Goal: Information Seeking & Learning: Learn about a topic

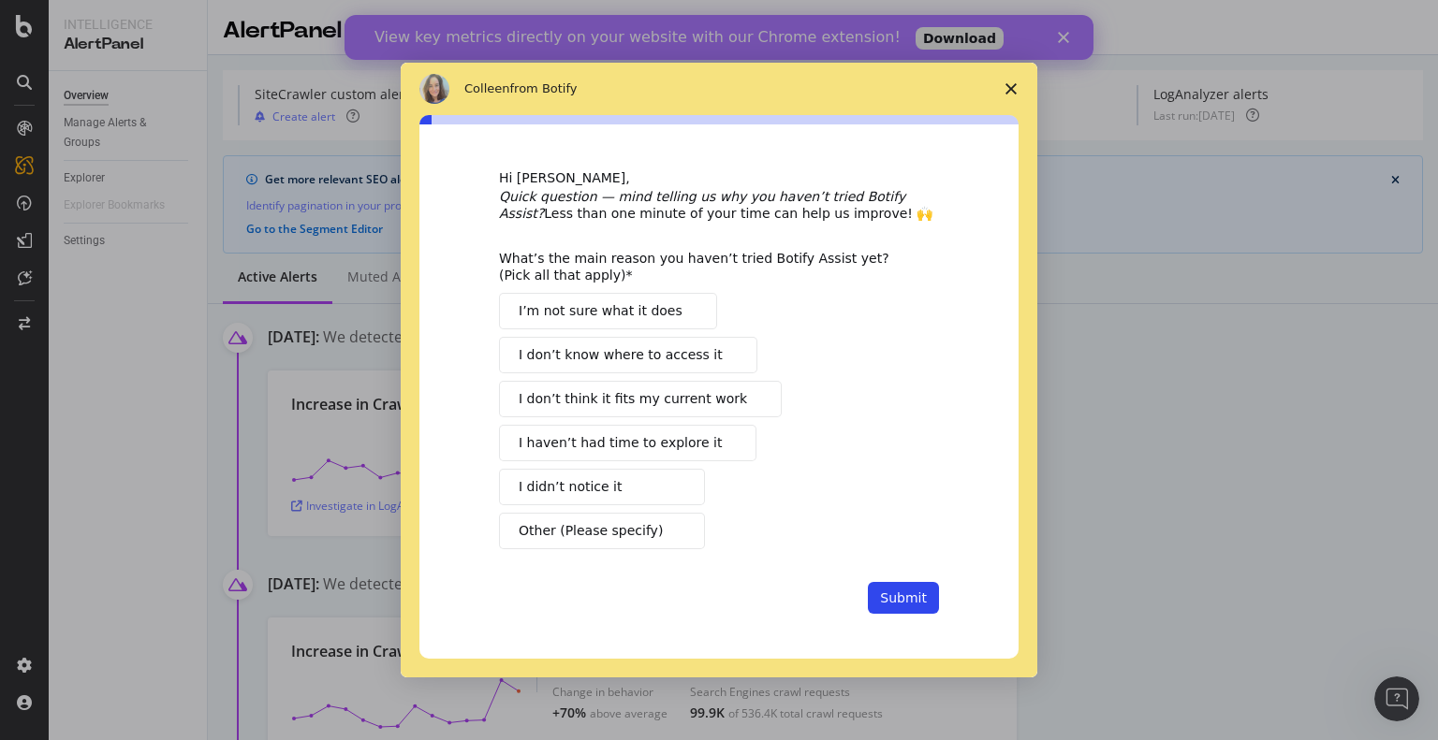
click at [1011, 84] on icon "Close survey" at bounding box center [1010, 88] width 11 height 11
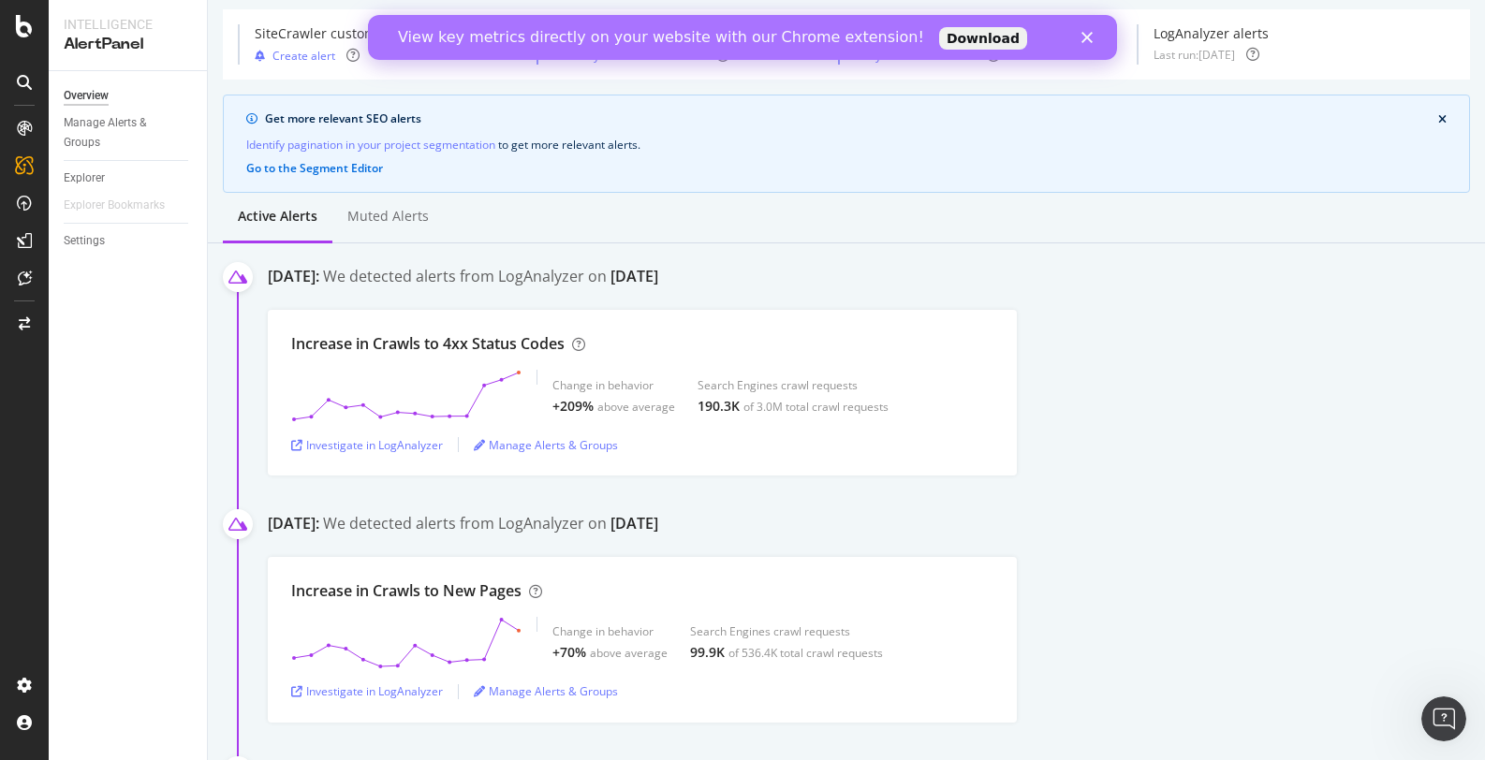
scroll to position [187, 0]
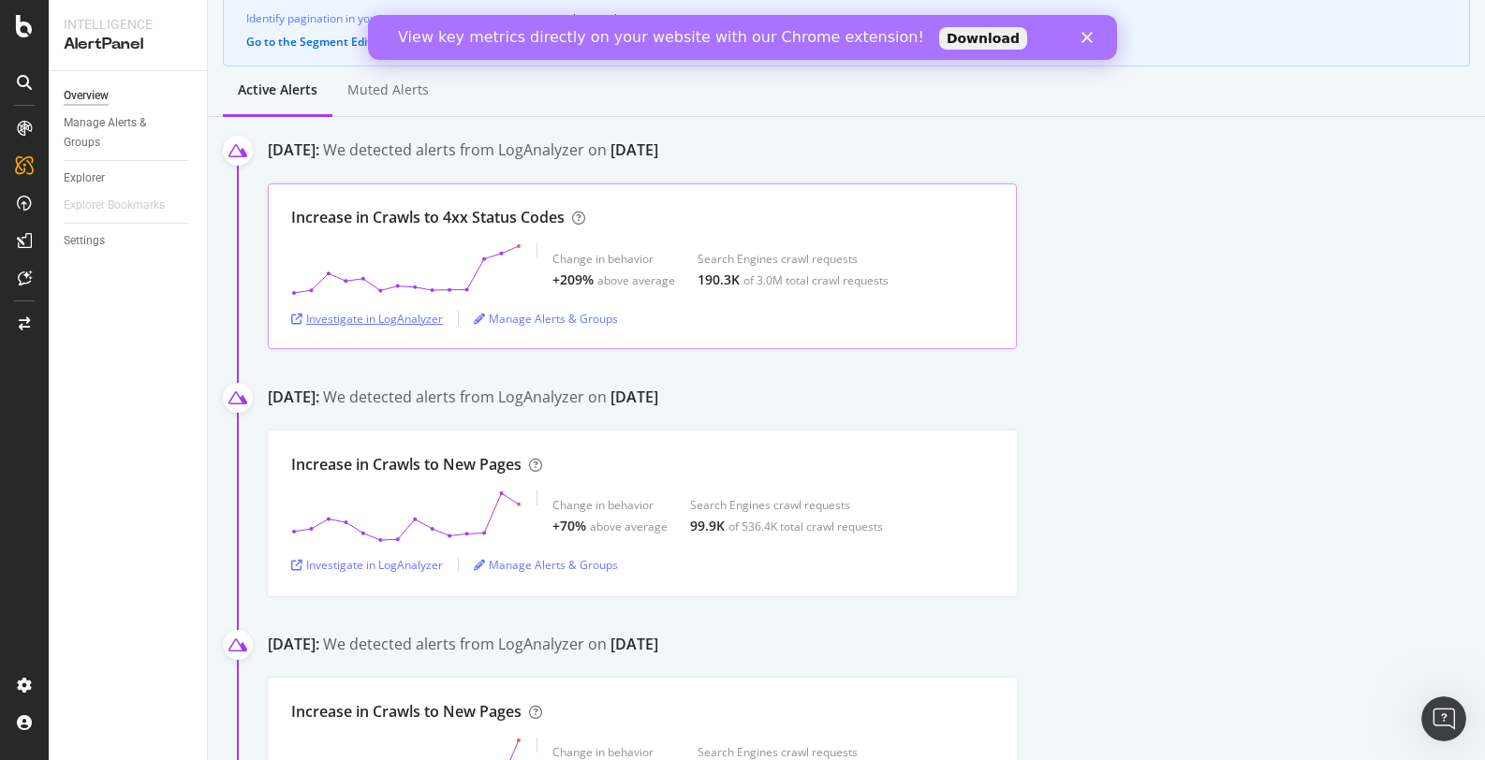
click at [390, 319] on div "Investigate in LogAnalyzer" at bounding box center [367, 319] width 152 height 16
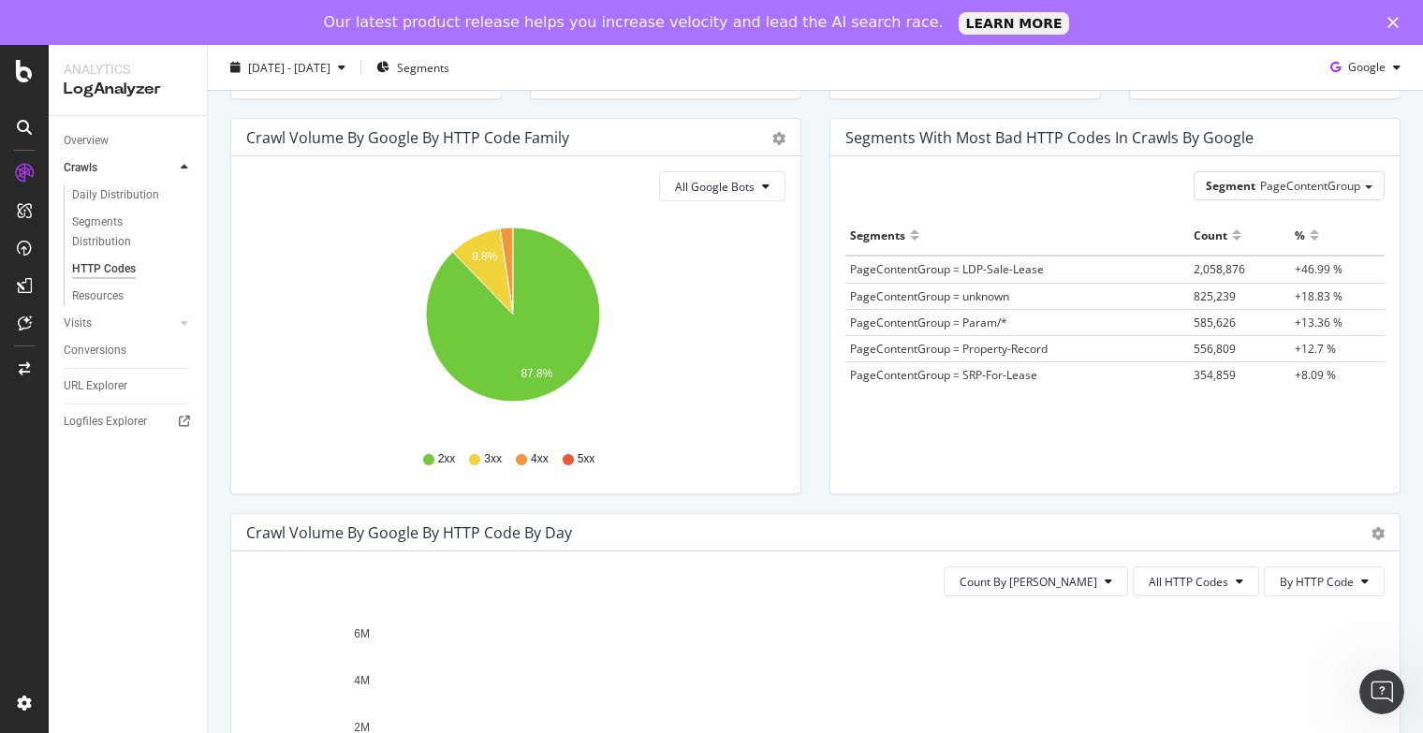
scroll to position [180, 0]
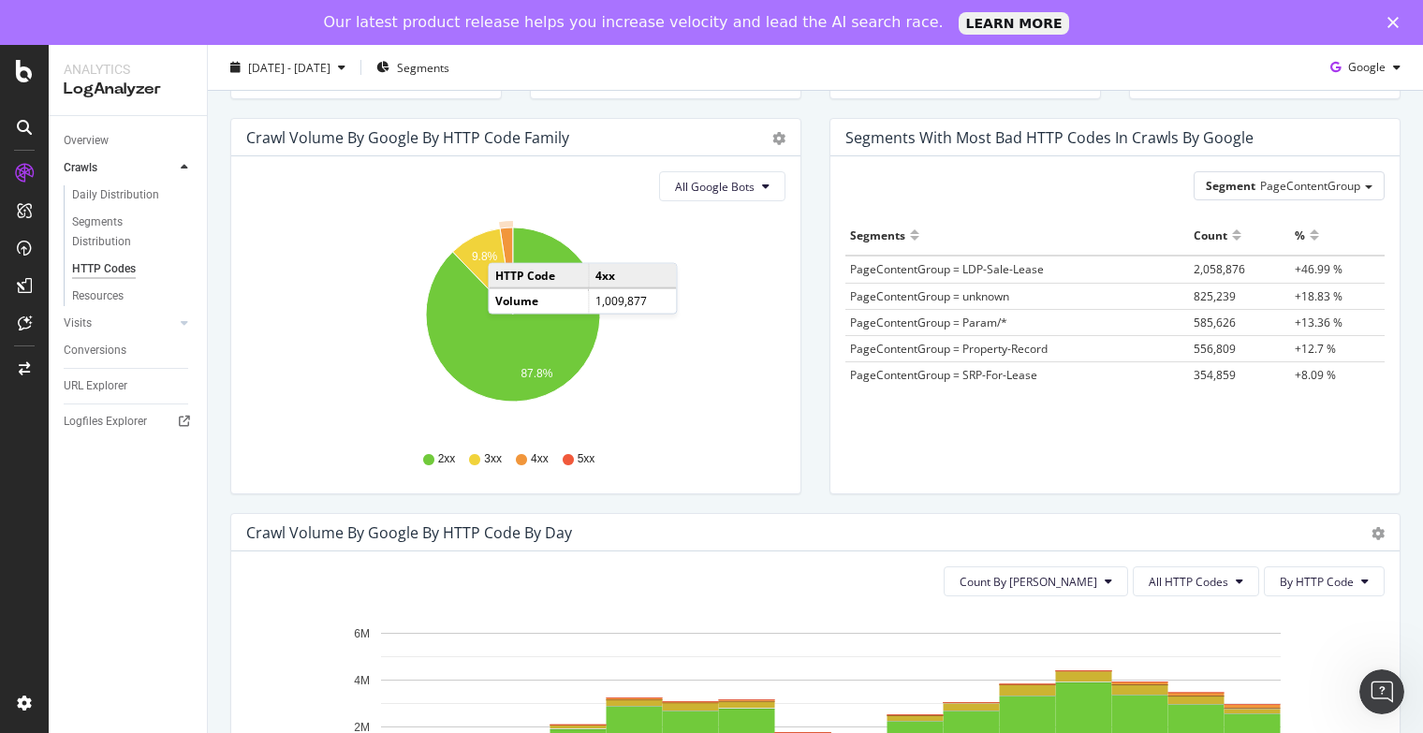
click at [506, 243] on icon "A chart." at bounding box center [506, 270] width 13 height 87
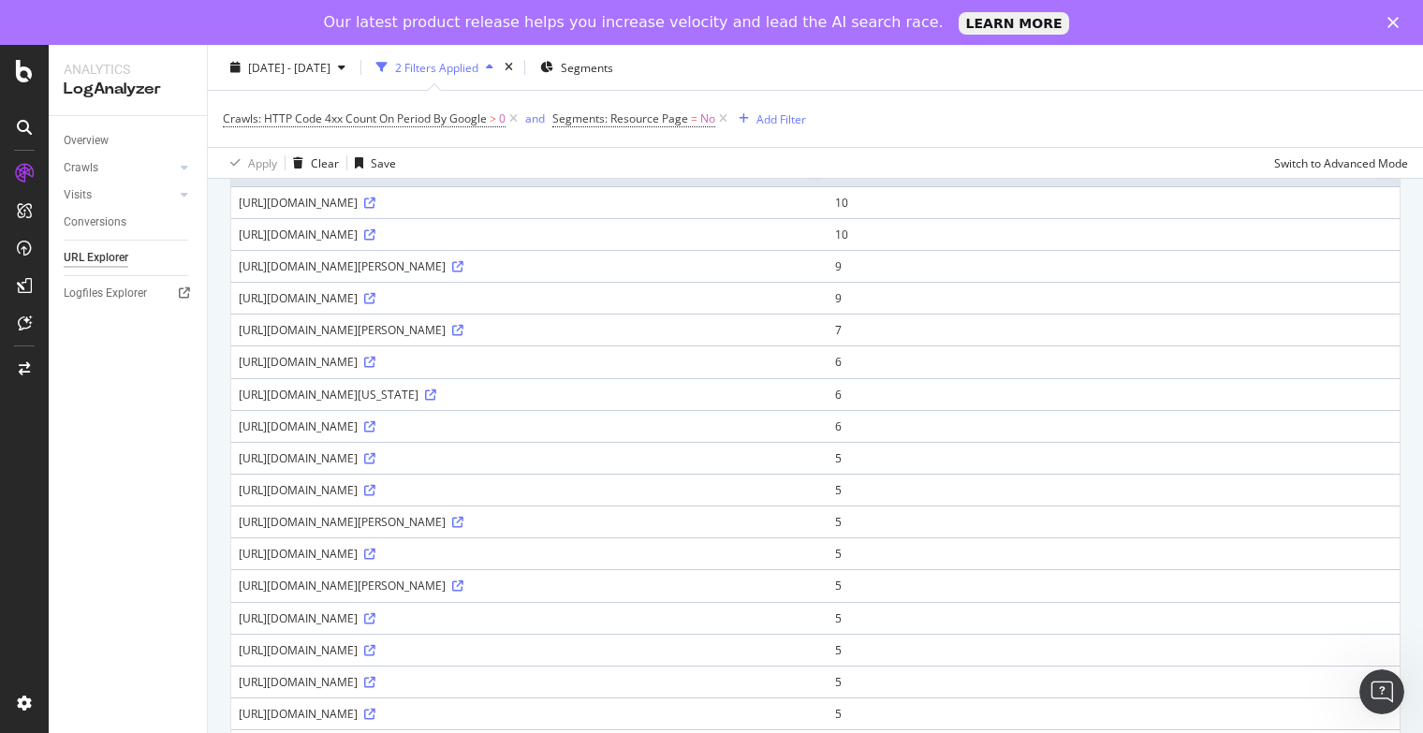
scroll to position [194, 0]
click at [375, 556] on icon at bounding box center [369, 550] width 11 height 11
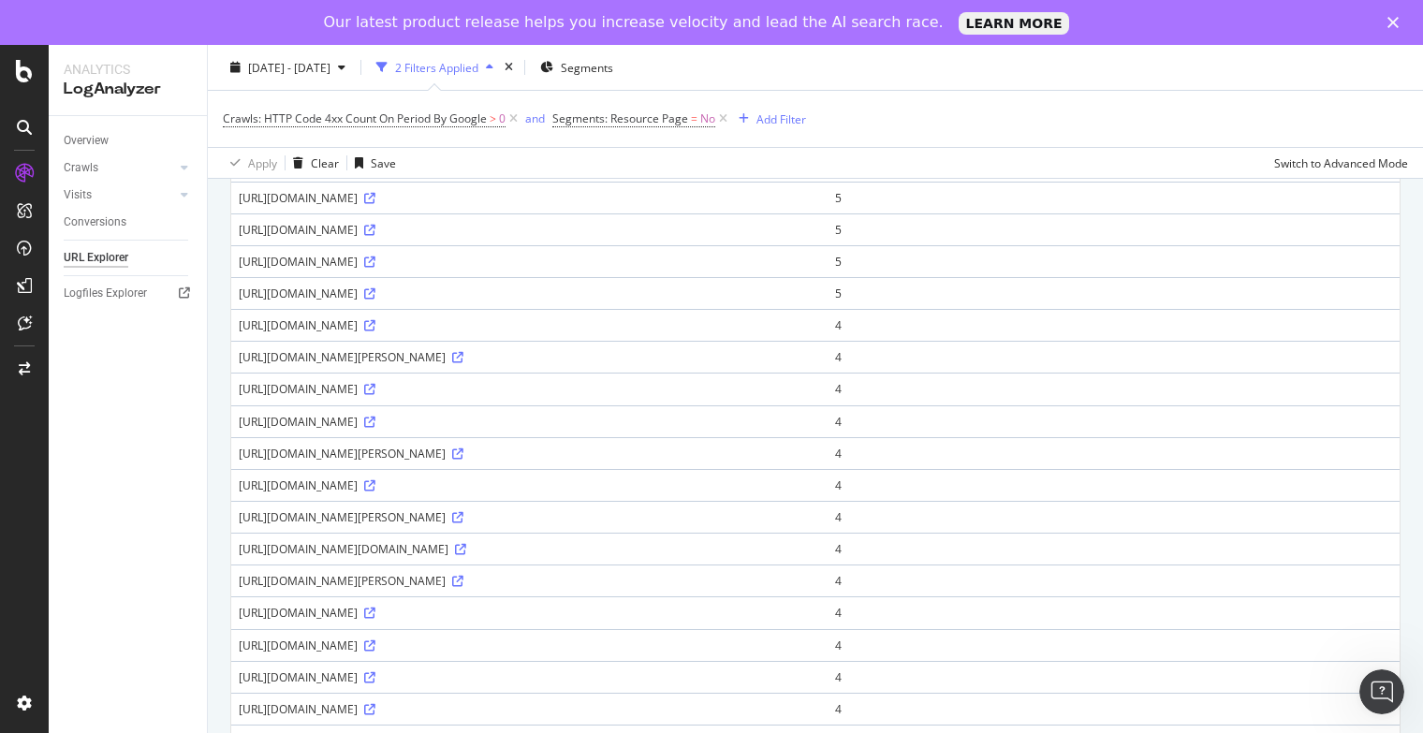
scroll to position [612, 0]
click at [375, 490] on icon at bounding box center [369, 483] width 11 height 11
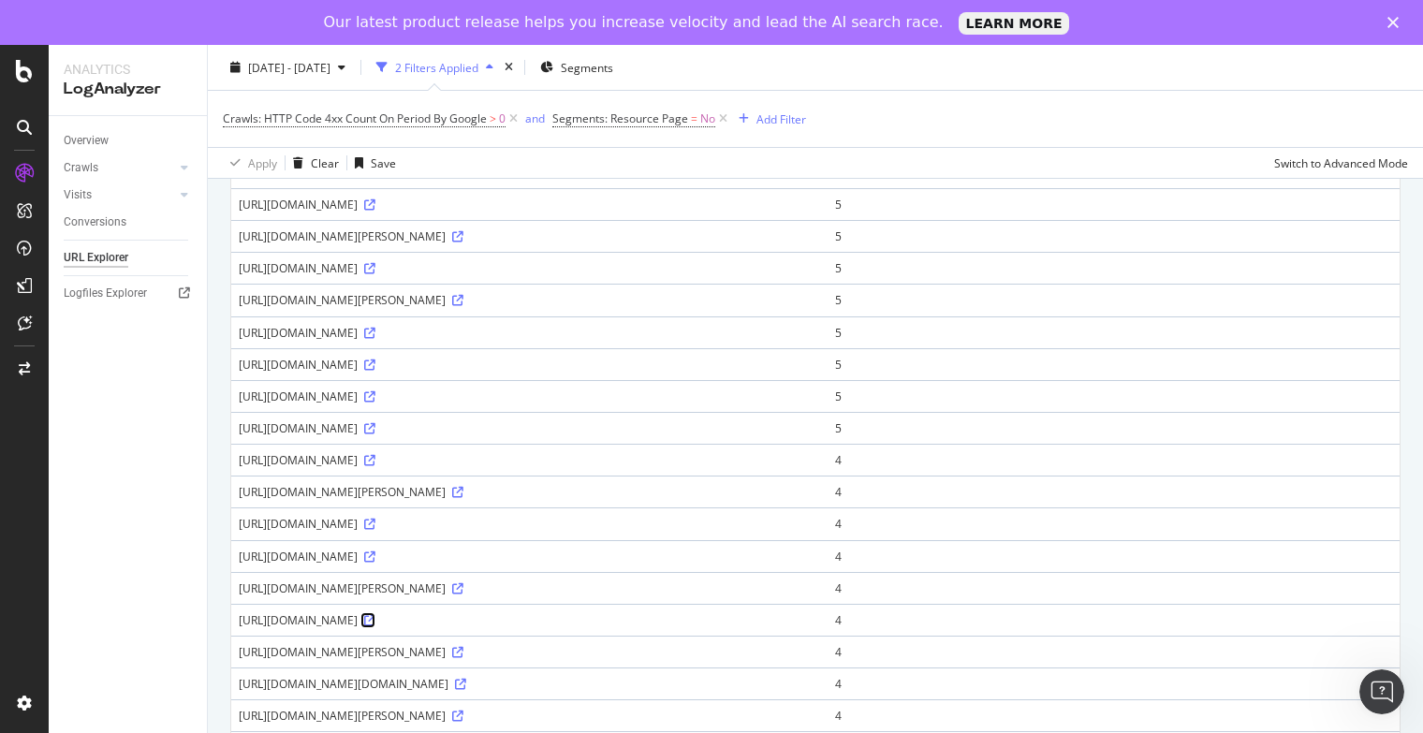
scroll to position [476, 0]
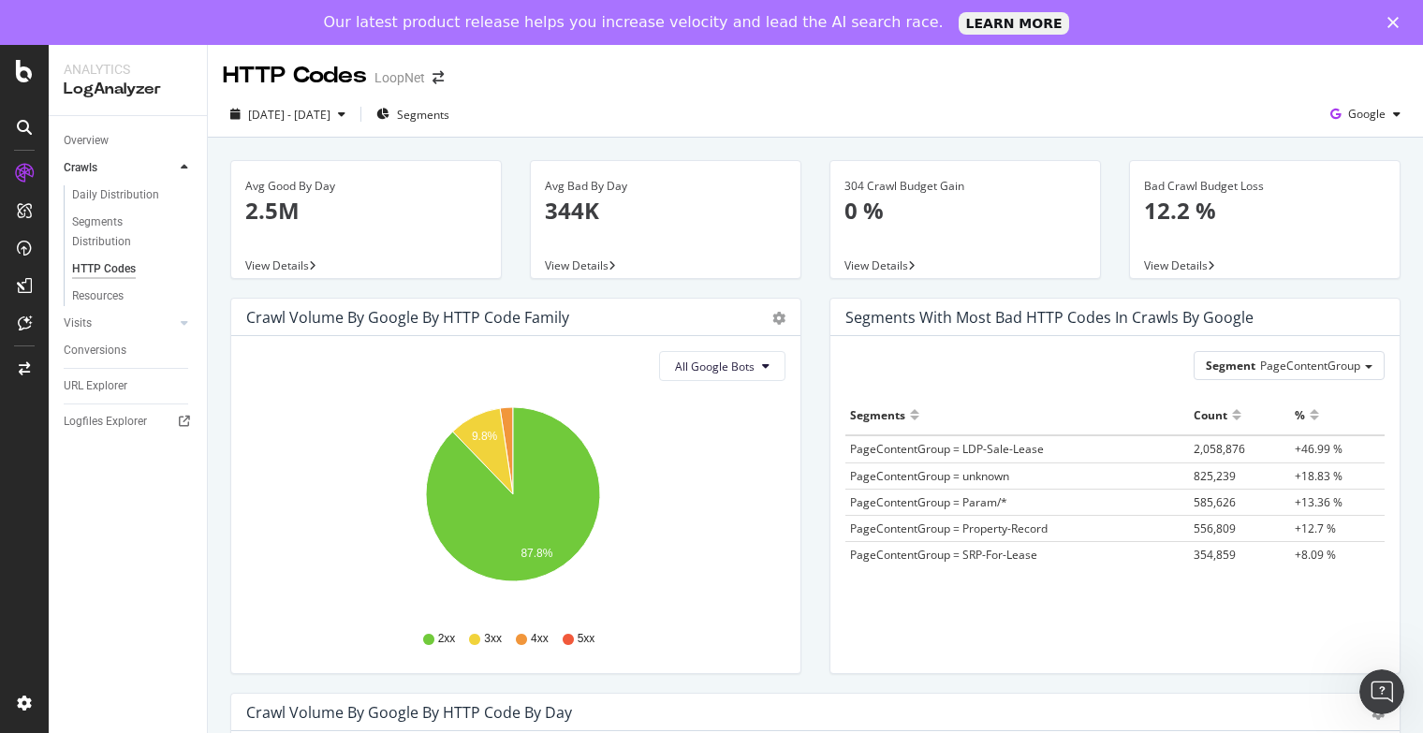
click at [815, 494] on div "Segments with most bad HTTP codes in Crawls by google Segment PageContentGroup …" at bounding box center [1114, 495] width 599 height 395
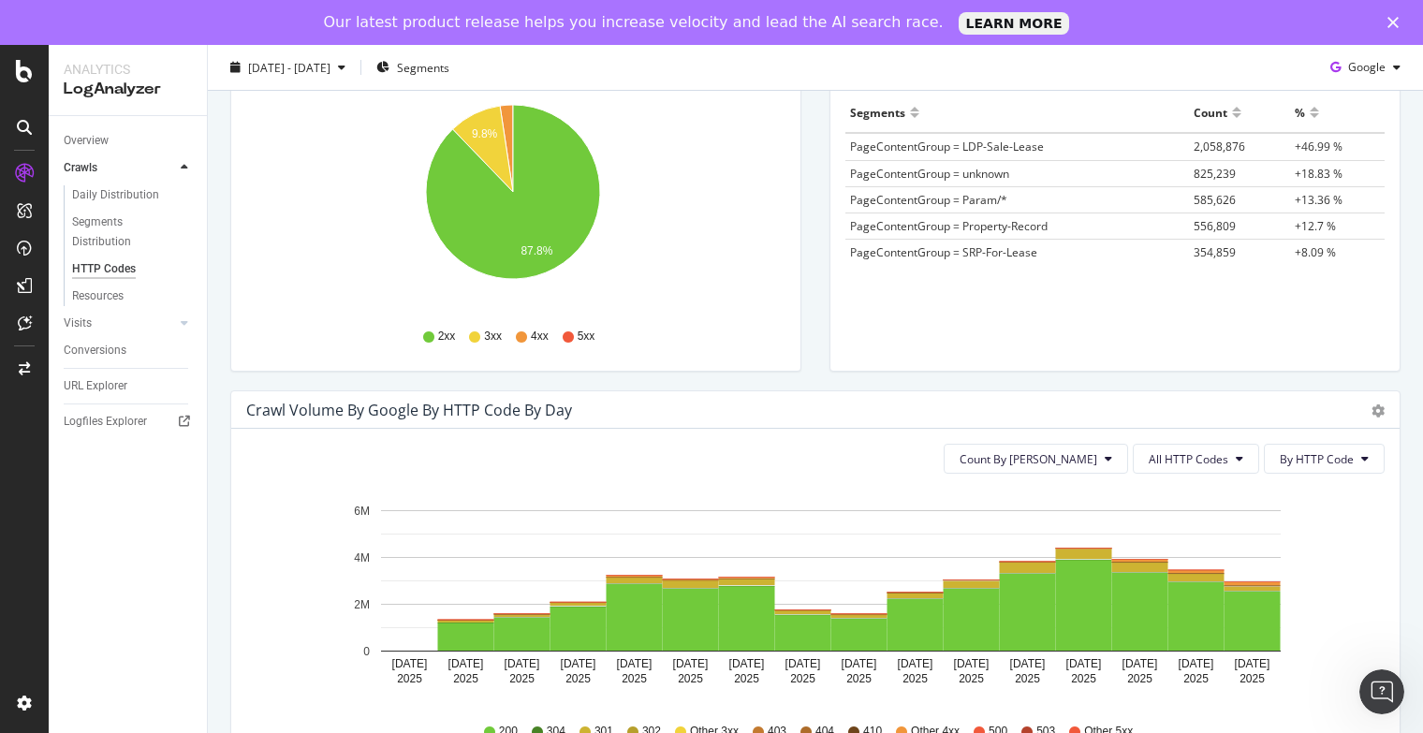
scroll to position [303, 0]
